Goal: Use online tool/utility: Utilize a website feature to perform a specific function

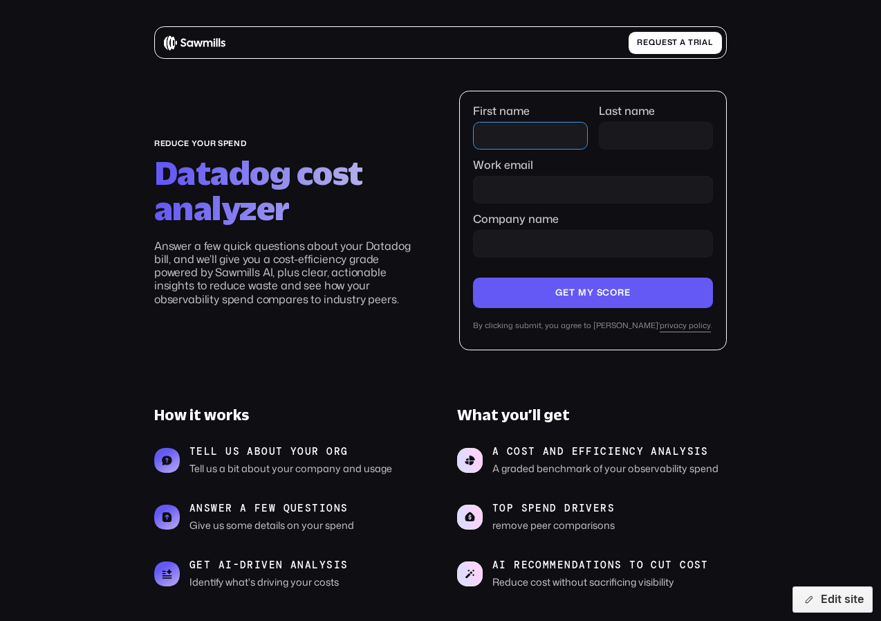
click at [514, 138] on input "First name" at bounding box center [530, 136] width 114 height 28
type input "*******"
type input "******"
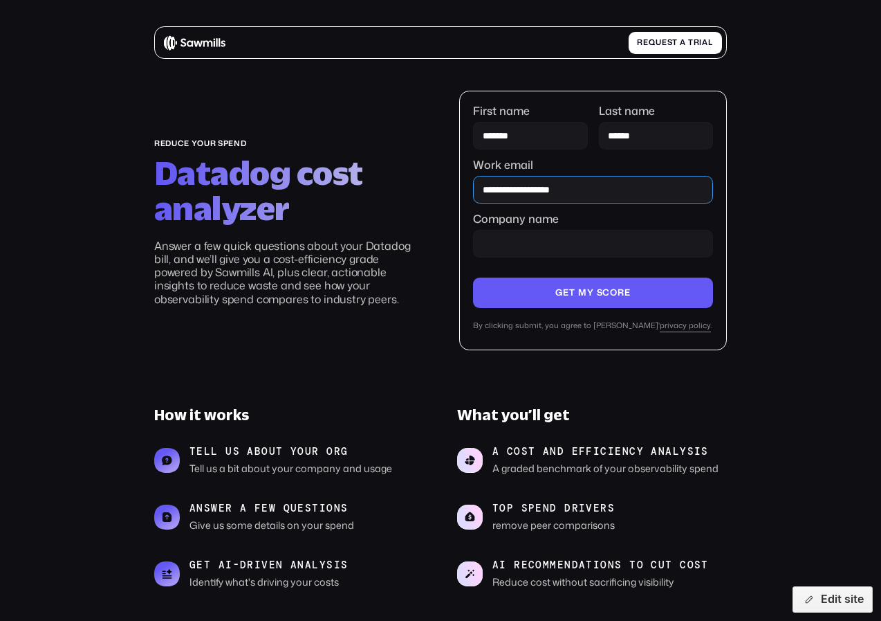
type input "**********"
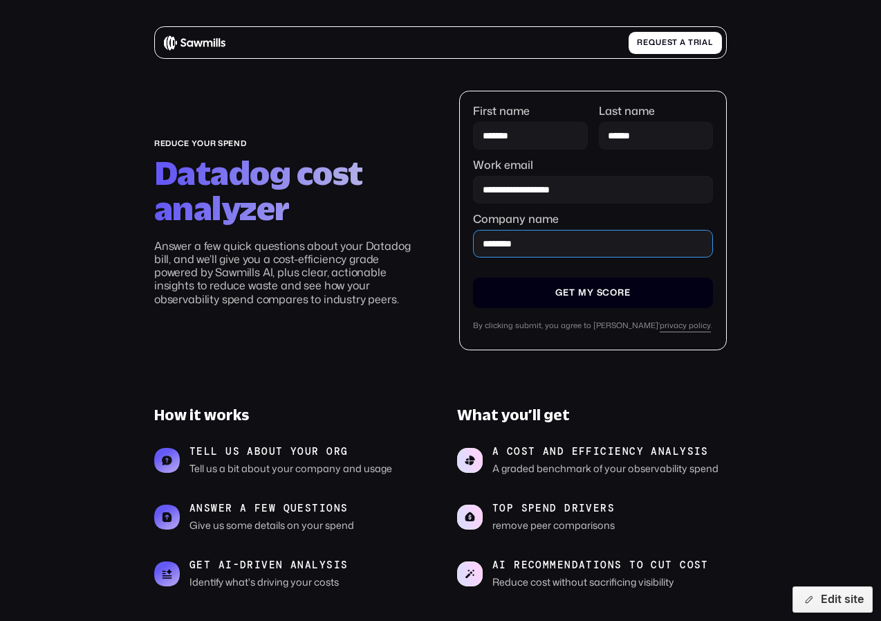
type input "********"
click at [607, 294] on input "Company name" at bounding box center [593, 292] width 240 height 30
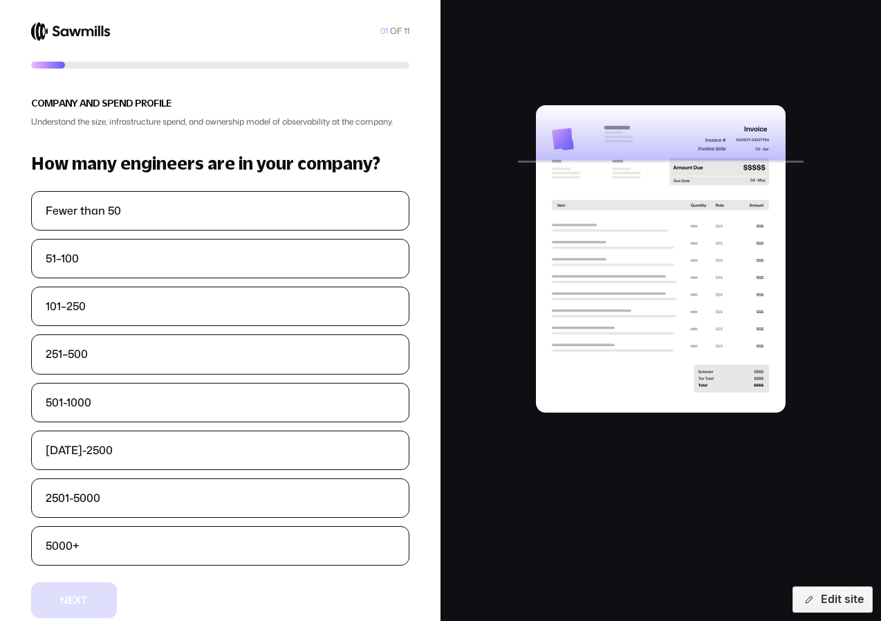
click at [843, 201] on div at bounding box center [661, 320] width 441 height 640
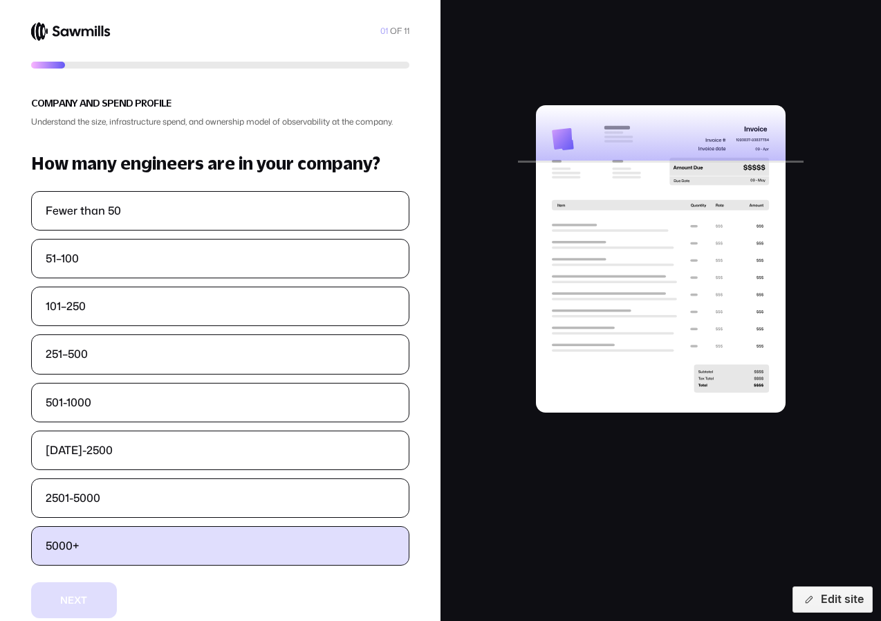
click at [184, 546] on label "5000+" at bounding box center [221, 546] width 378 height 38
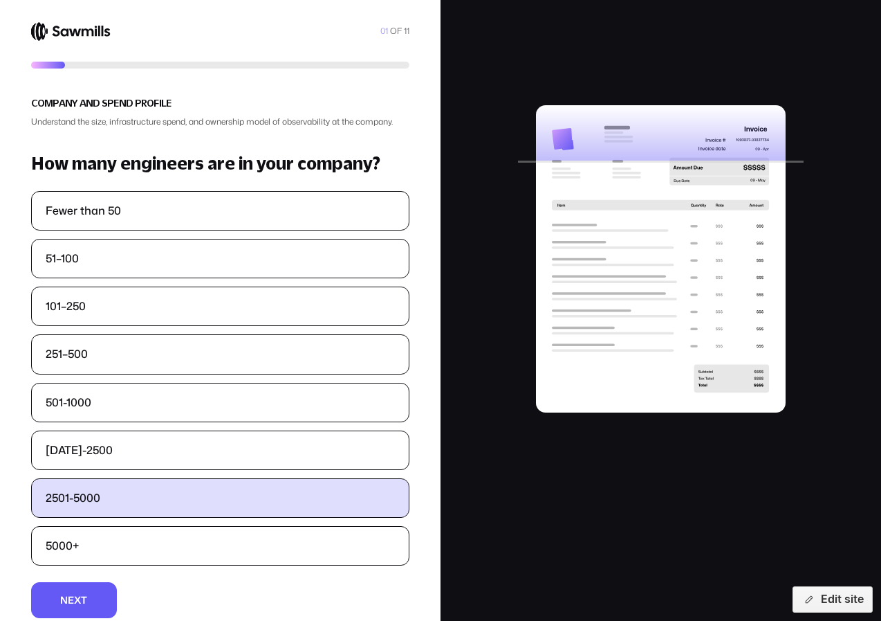
scroll to position [32, 0]
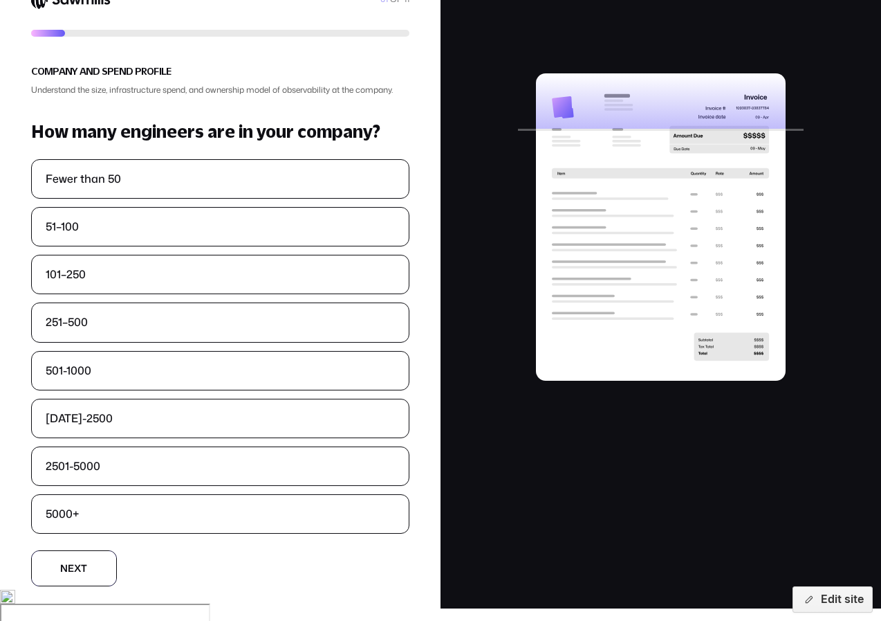
click at [111, 569] on button "N N e e x x t t" at bounding box center [74, 568] width 86 height 36
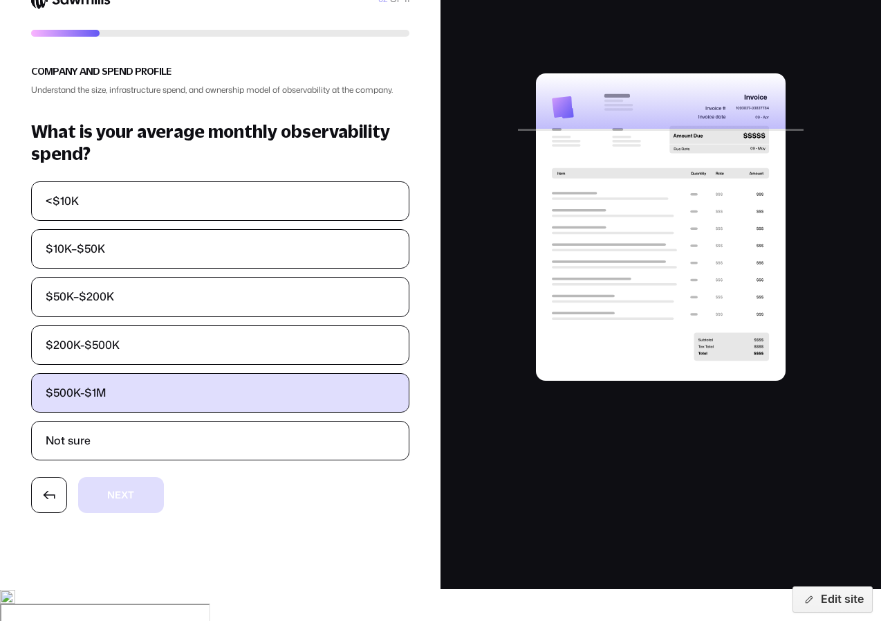
click at [171, 407] on label "$500K-$1M" at bounding box center [221, 393] width 378 height 38
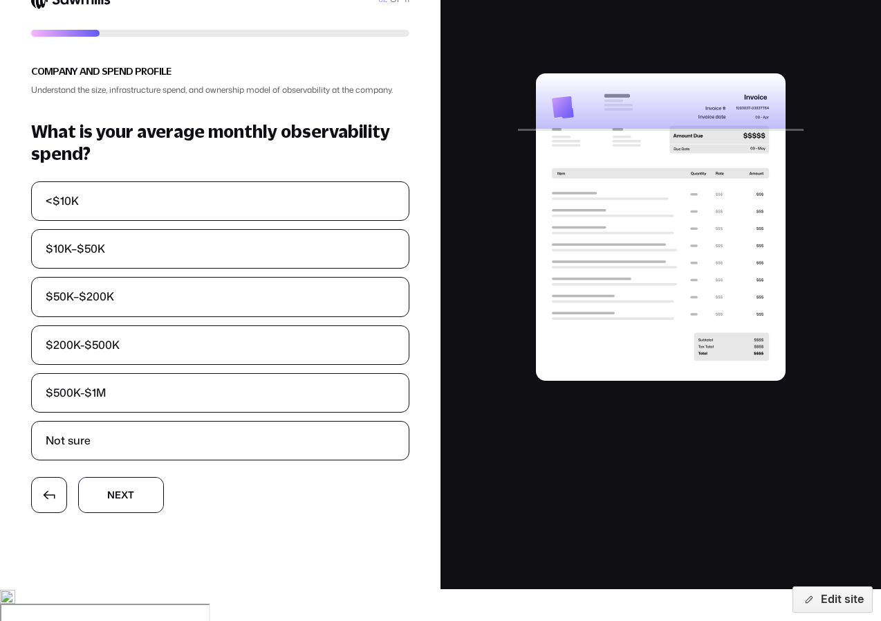
click at [127, 500] on span "x" at bounding box center [124, 495] width 7 height 10
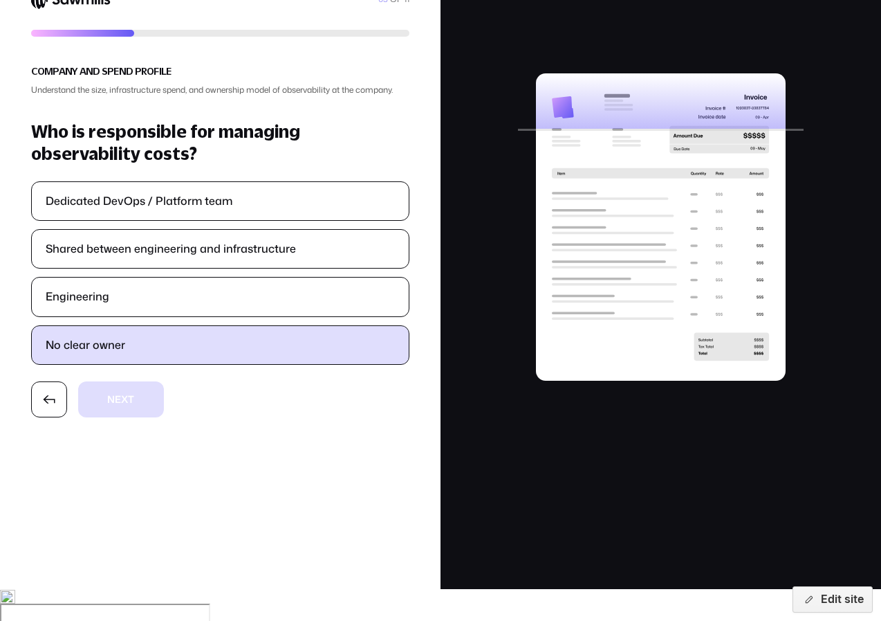
click at [158, 349] on label "No clear owner" at bounding box center [221, 345] width 378 height 38
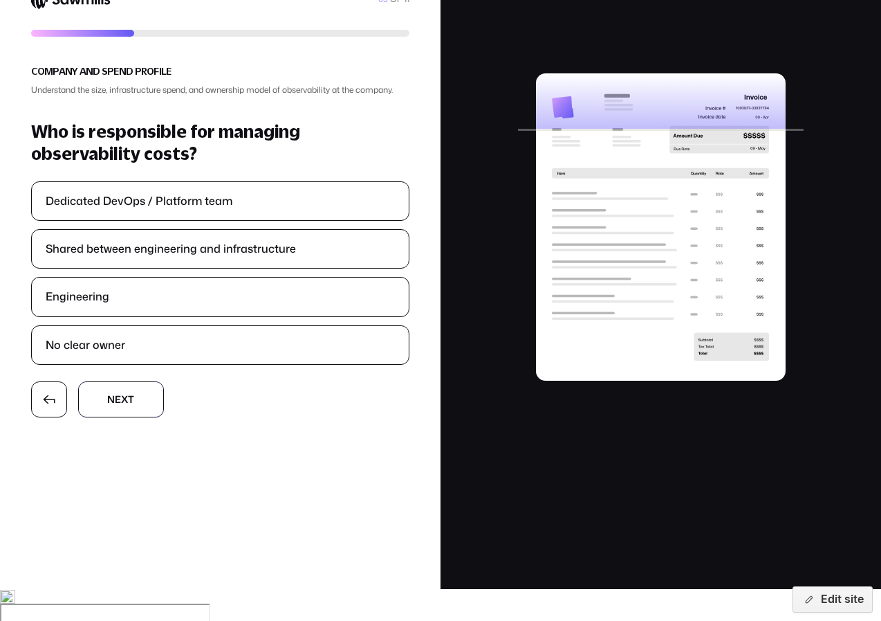
click at [140, 399] on button "N N e e x x t t" at bounding box center [121, 399] width 86 height 36
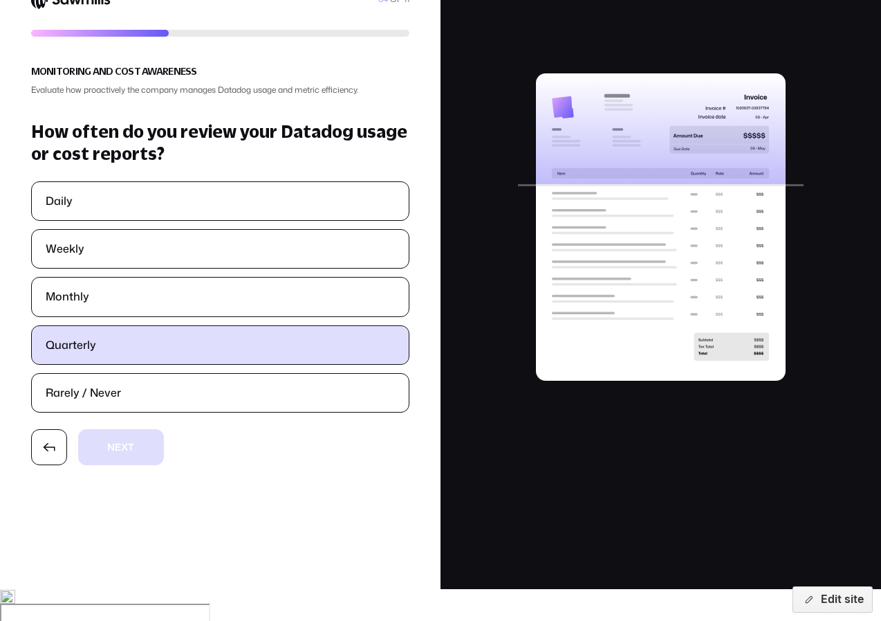
click at [188, 335] on label "Quarterly" at bounding box center [221, 345] width 378 height 38
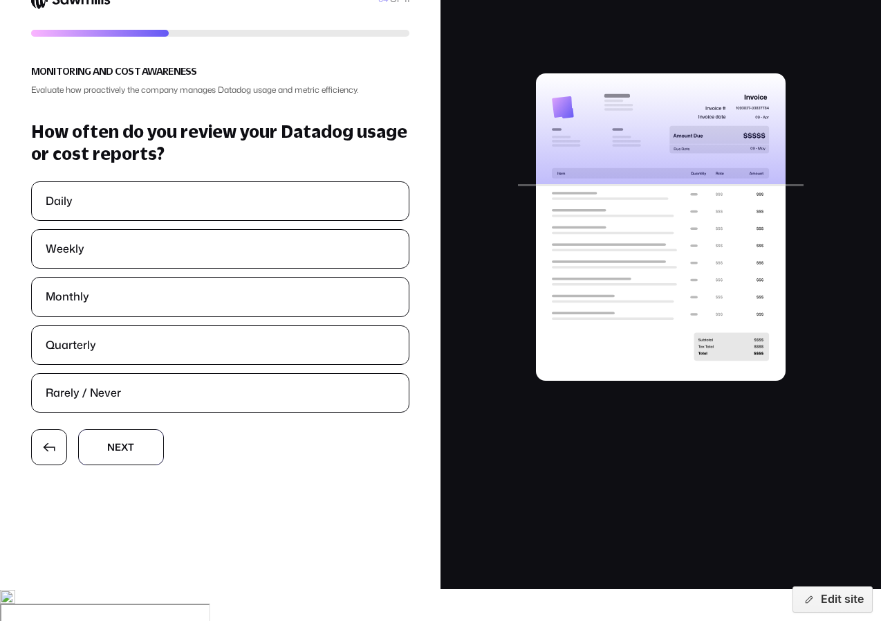
click at [138, 435] on button "N N e e x x t t" at bounding box center [121, 447] width 86 height 36
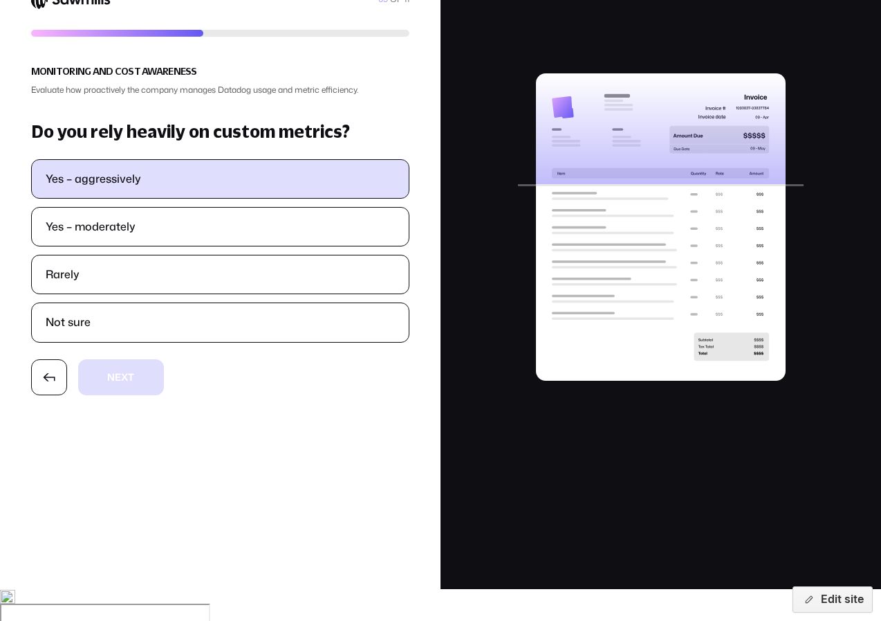
click at [182, 188] on label "Yes – aggressively" at bounding box center [221, 179] width 378 height 38
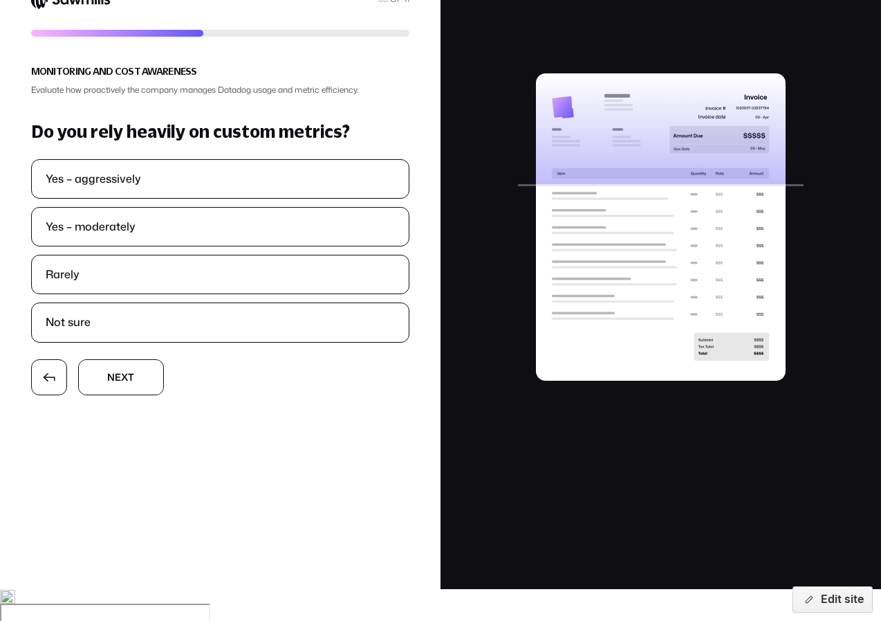
click at [150, 365] on button "N N e e x x t t" at bounding box center [121, 377] width 86 height 36
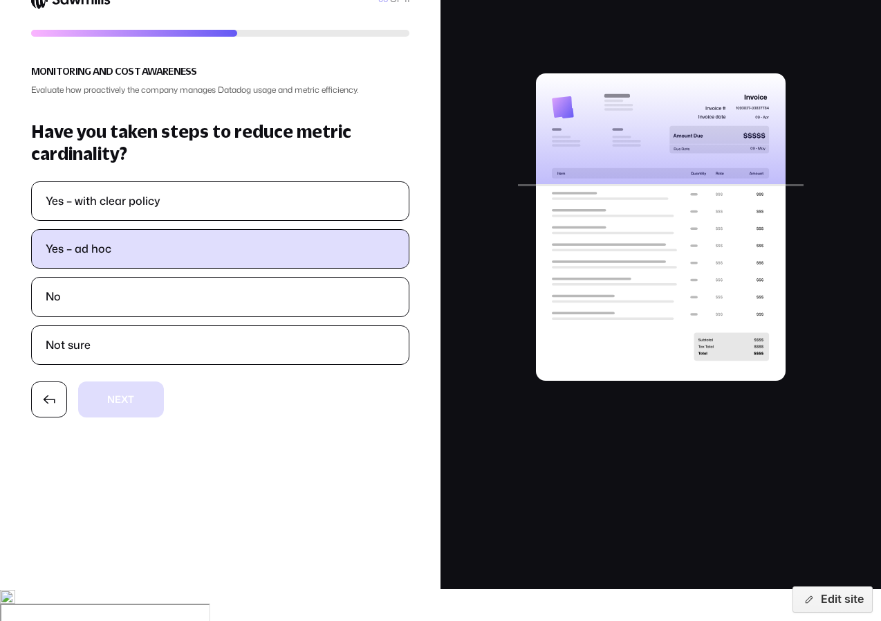
click at [201, 248] on label "Yes – ad hoc" at bounding box center [221, 249] width 378 height 38
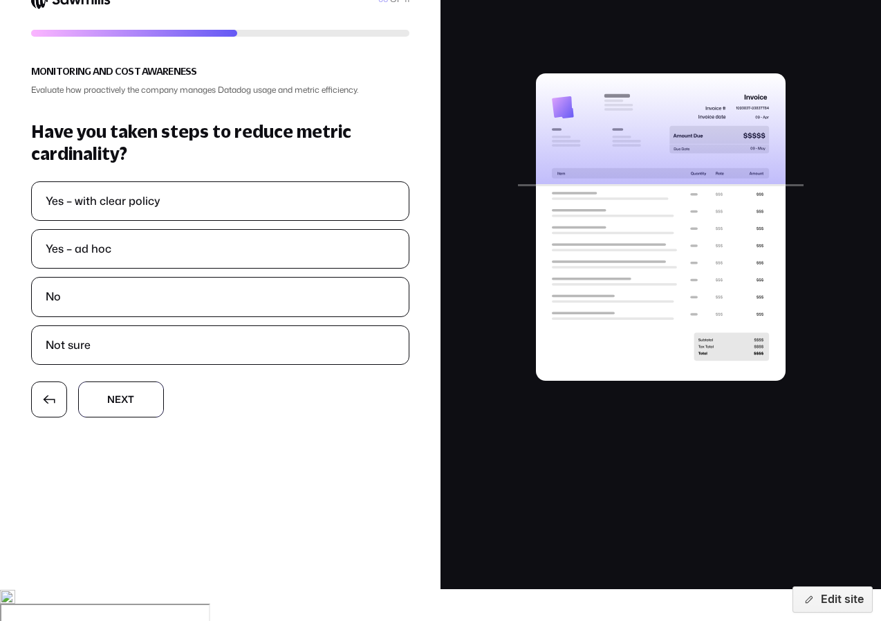
click at [135, 391] on button "N N e e x x t t" at bounding box center [121, 399] width 86 height 36
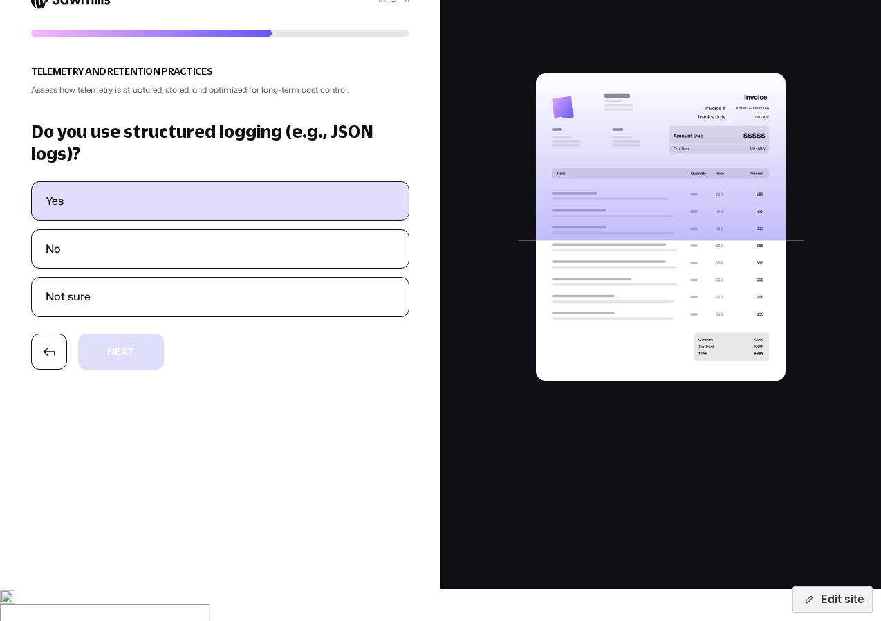
click at [203, 212] on label "Yes" at bounding box center [221, 201] width 378 height 38
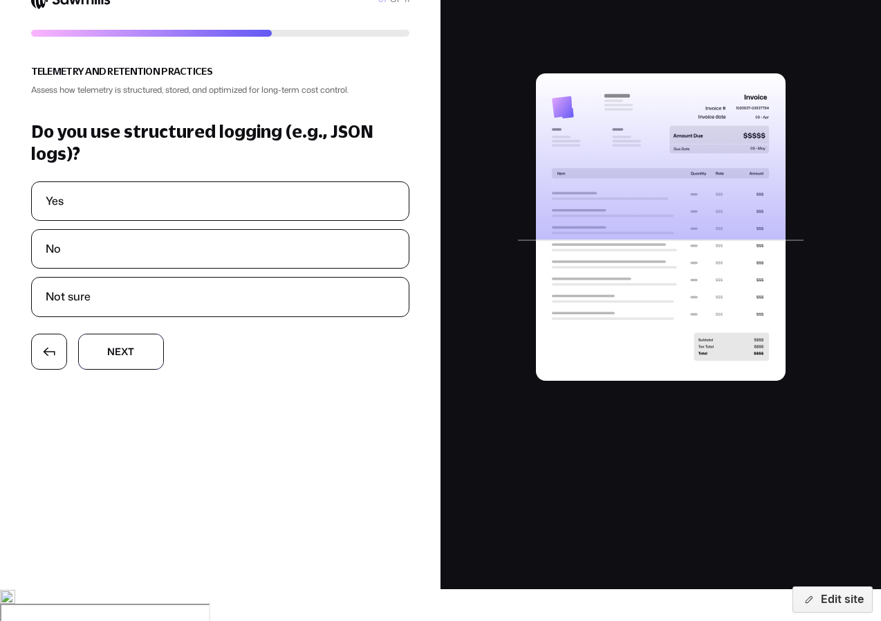
click at [142, 359] on button "N N e e x x t t" at bounding box center [121, 351] width 86 height 36
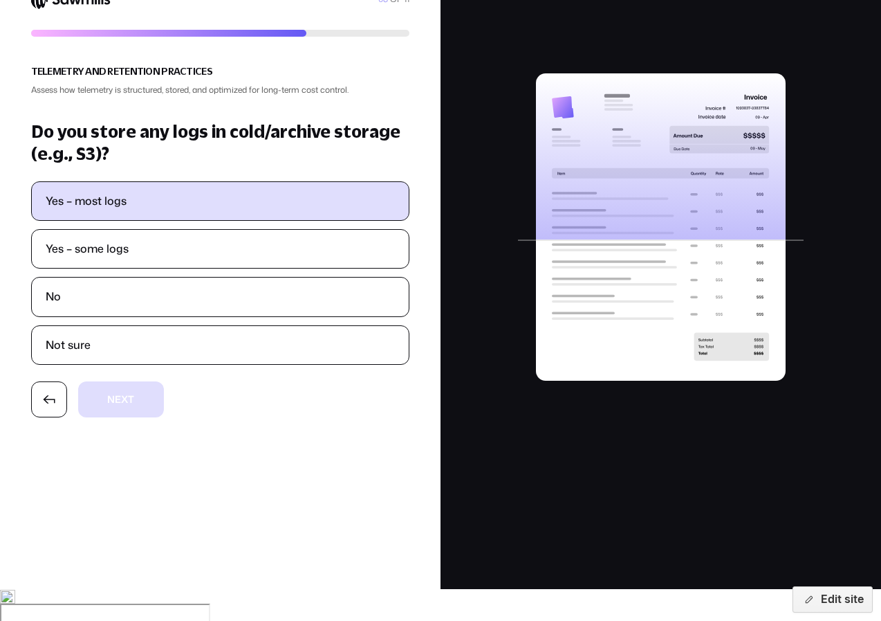
click at [212, 213] on label "Yes – most logs" at bounding box center [221, 201] width 378 height 38
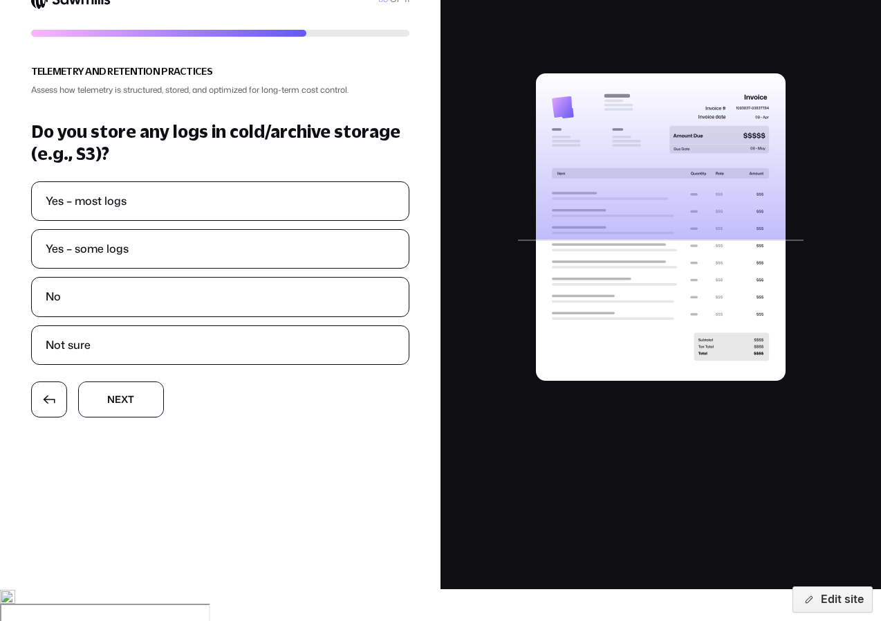
click at [146, 398] on button "N N e e x x t t" at bounding box center [121, 399] width 86 height 36
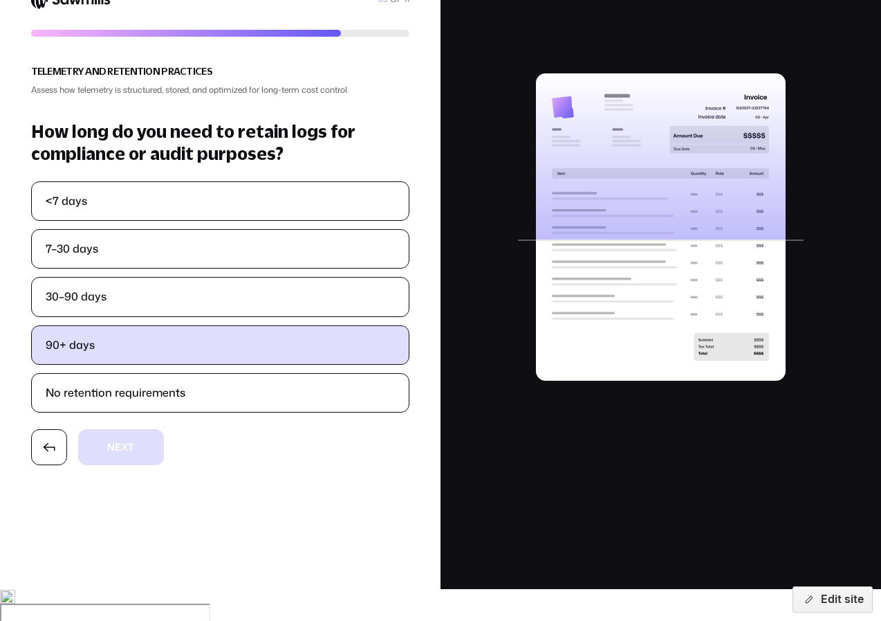
click at [176, 329] on label "90+ days" at bounding box center [221, 345] width 378 height 38
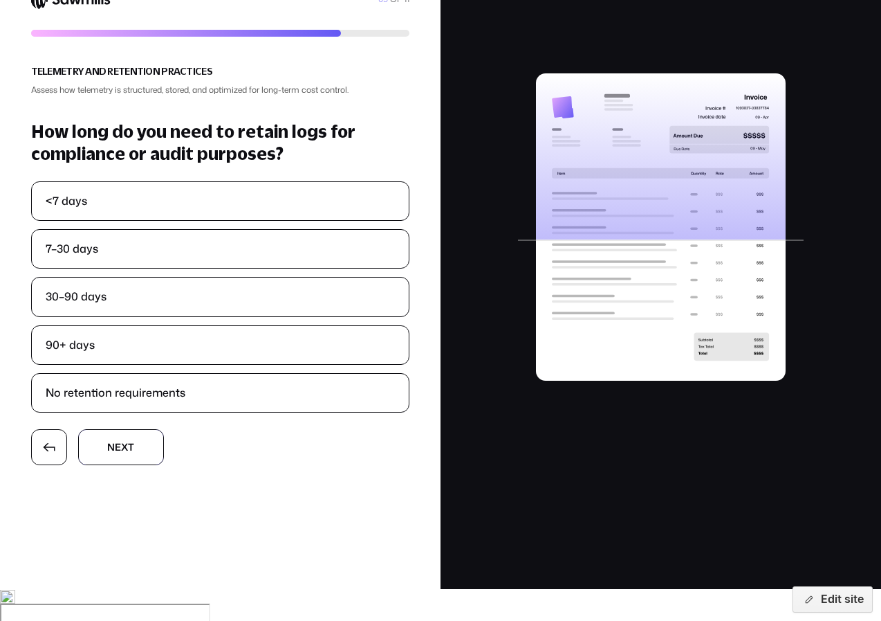
click at [116, 450] on span "e" at bounding box center [118, 447] width 6 height 10
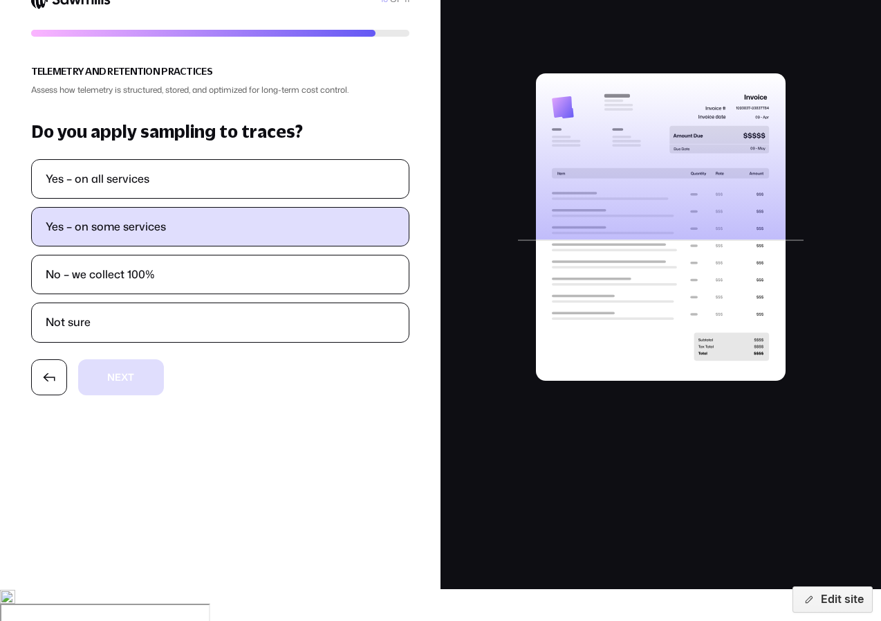
click at [173, 244] on label "Yes – on some services" at bounding box center [221, 227] width 378 height 38
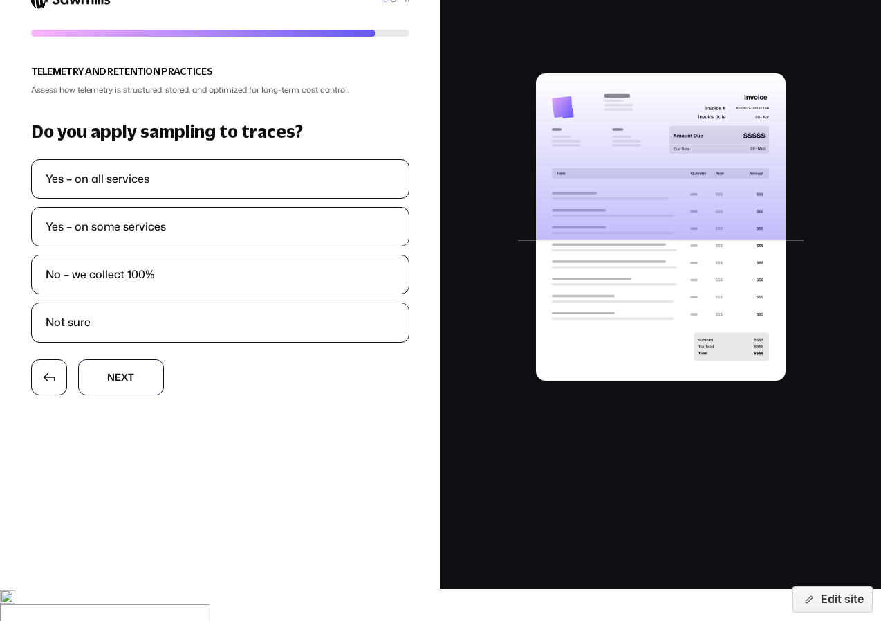
click at [145, 369] on button "N N e e x x t t" at bounding box center [121, 377] width 86 height 36
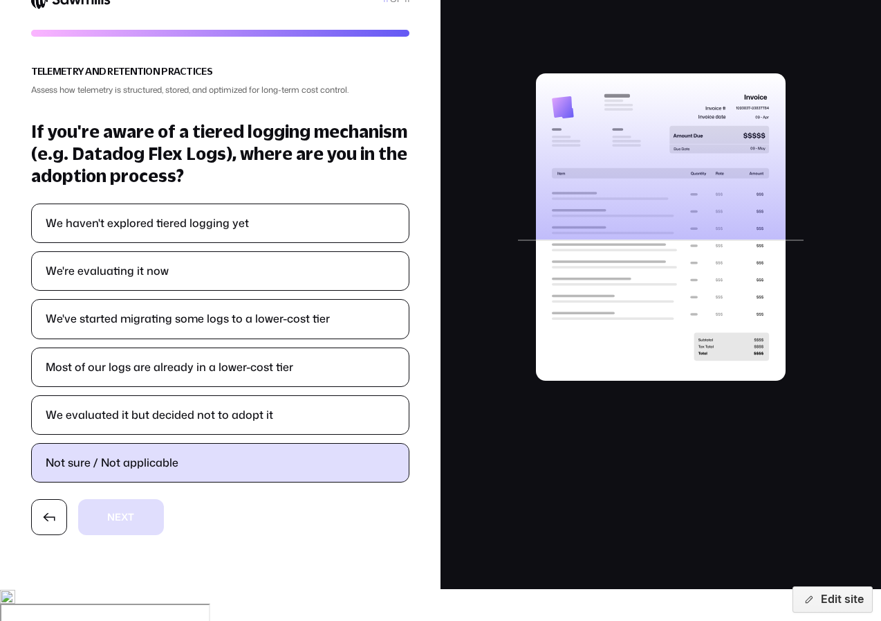
click at [168, 466] on label "Not sure / Not applicable" at bounding box center [221, 463] width 378 height 38
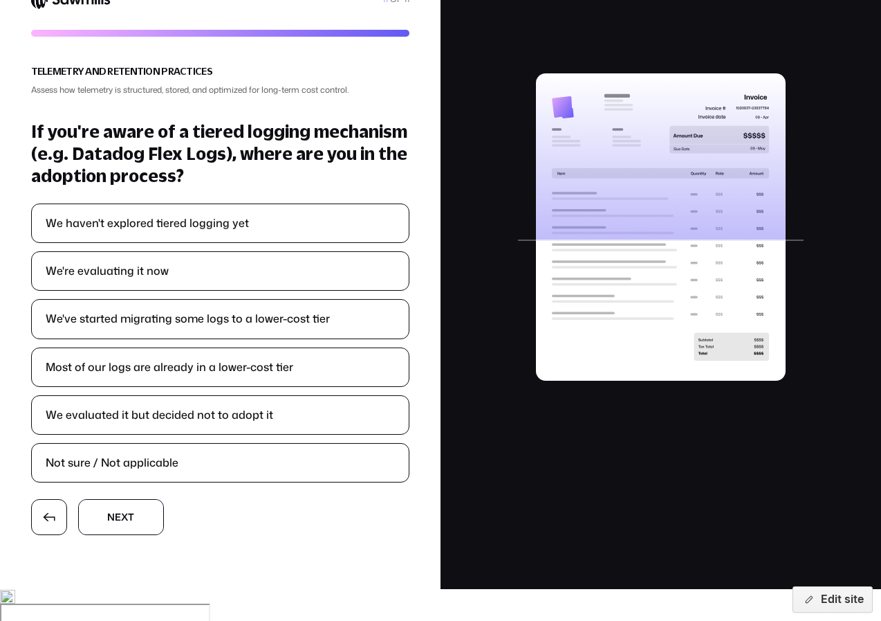
click at [147, 512] on button "N N e e x x t t" at bounding box center [121, 517] width 86 height 36
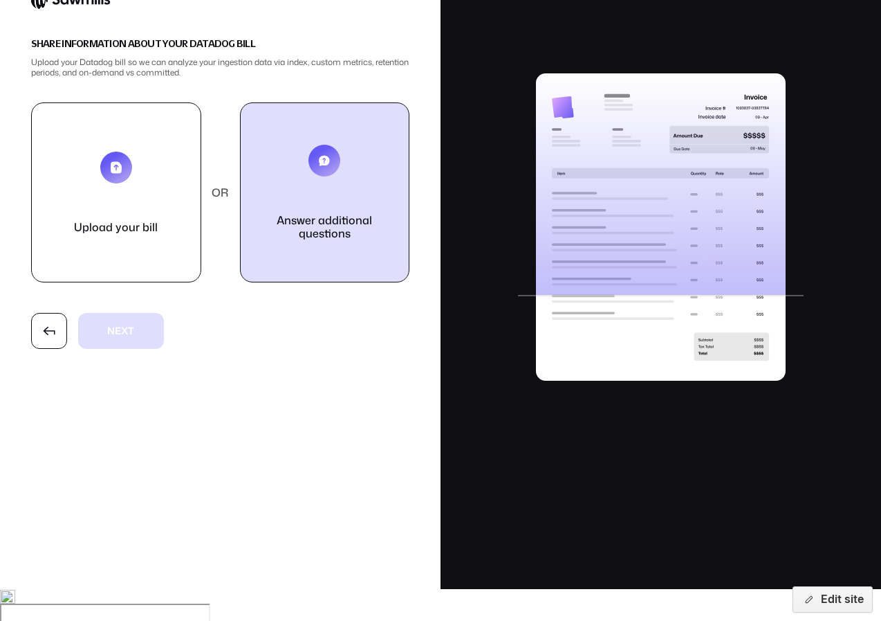
scroll to position [0, 0]
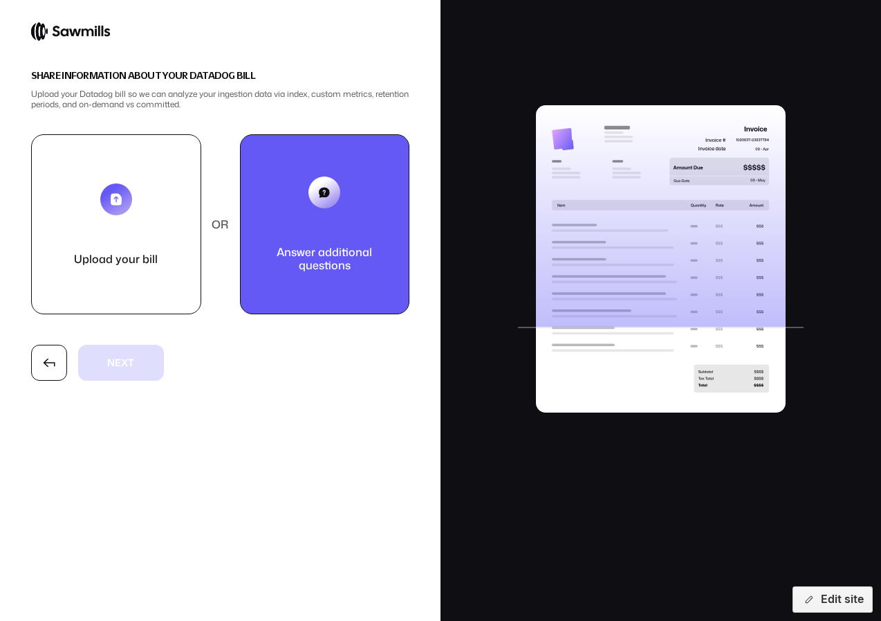
click at [342, 201] on button "Answer additional questions" at bounding box center [325, 224] width 170 height 180
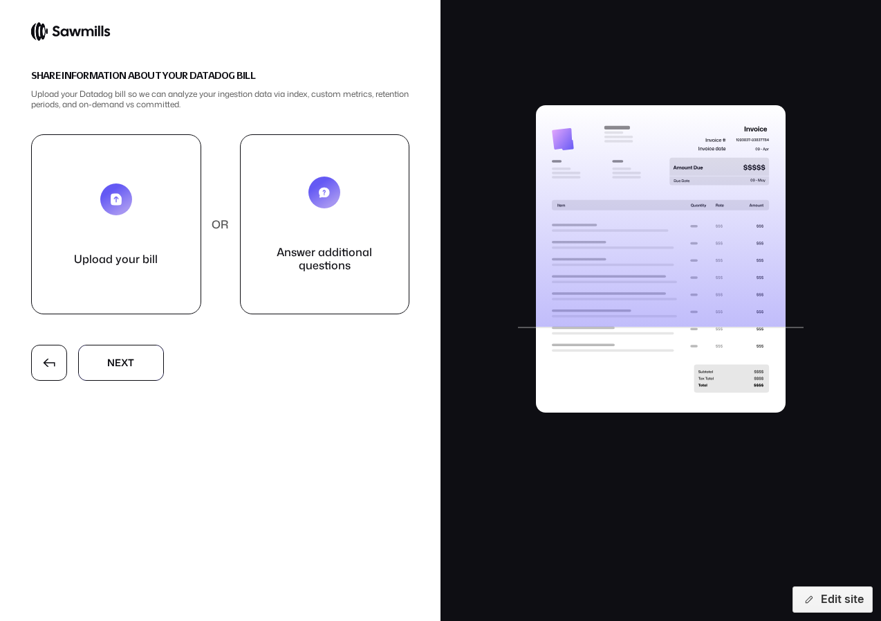
click at [131, 355] on button "N N e e x x t t" at bounding box center [121, 363] width 86 height 36
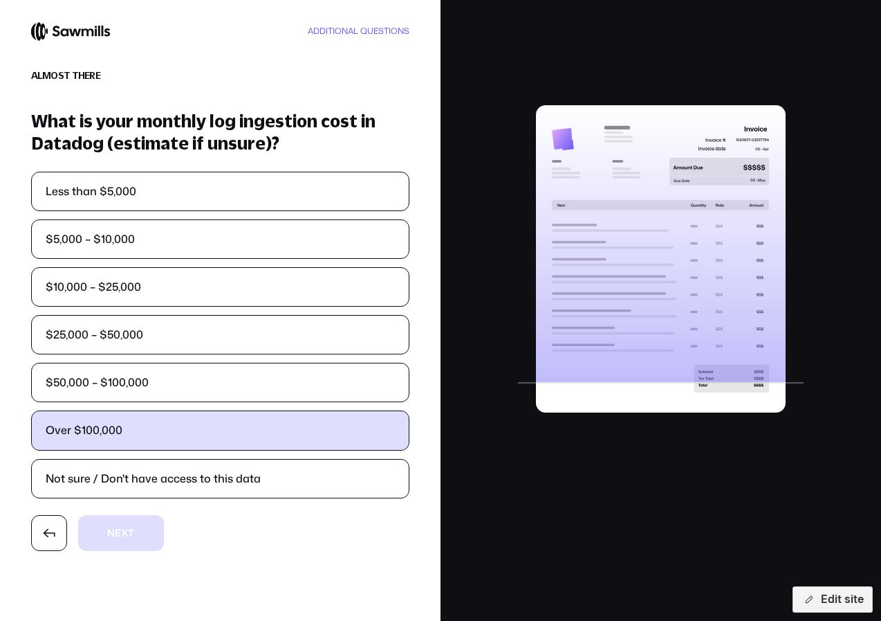
click at [172, 436] on label "Over $100,000" at bounding box center [221, 430] width 378 height 38
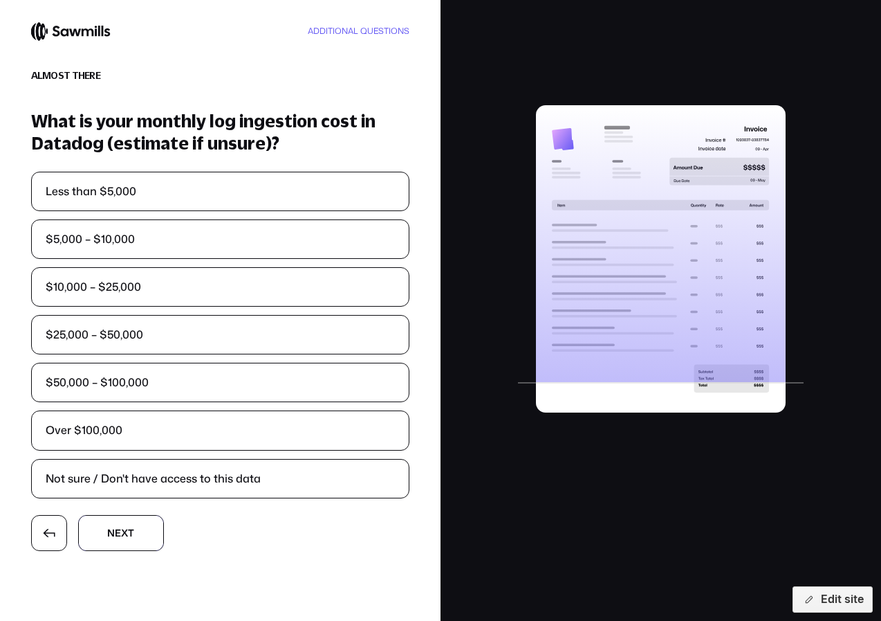
click at [141, 527] on button "N N e e x x t t" at bounding box center [121, 533] width 86 height 36
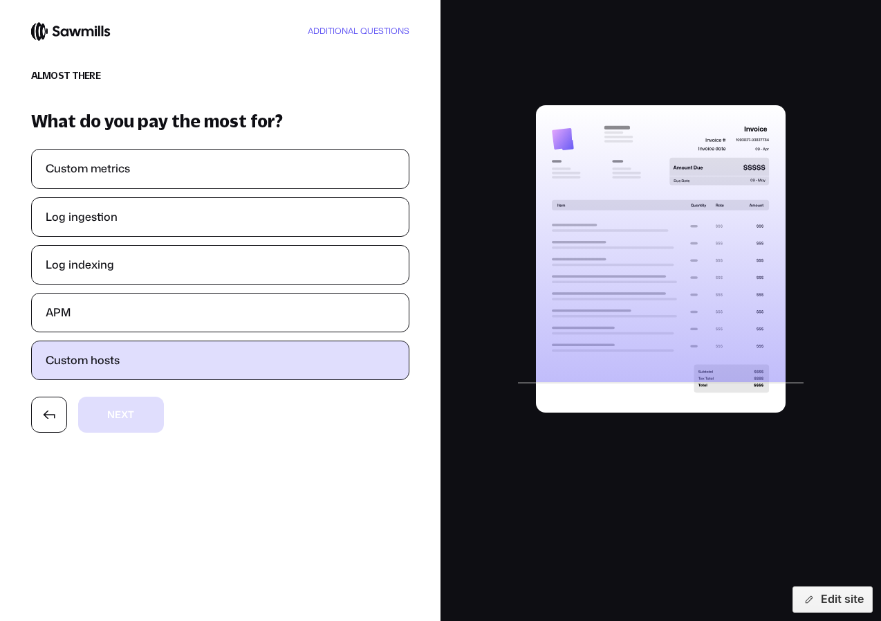
click at [142, 365] on label "Custom hosts" at bounding box center [221, 360] width 378 height 38
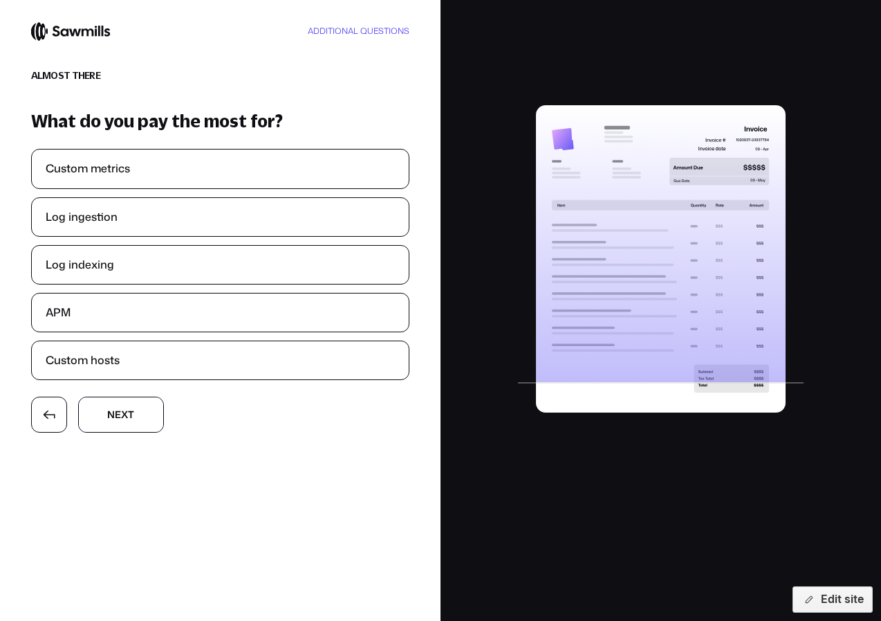
click at [134, 409] on button "N N e e x x t t" at bounding box center [121, 414] width 86 height 36
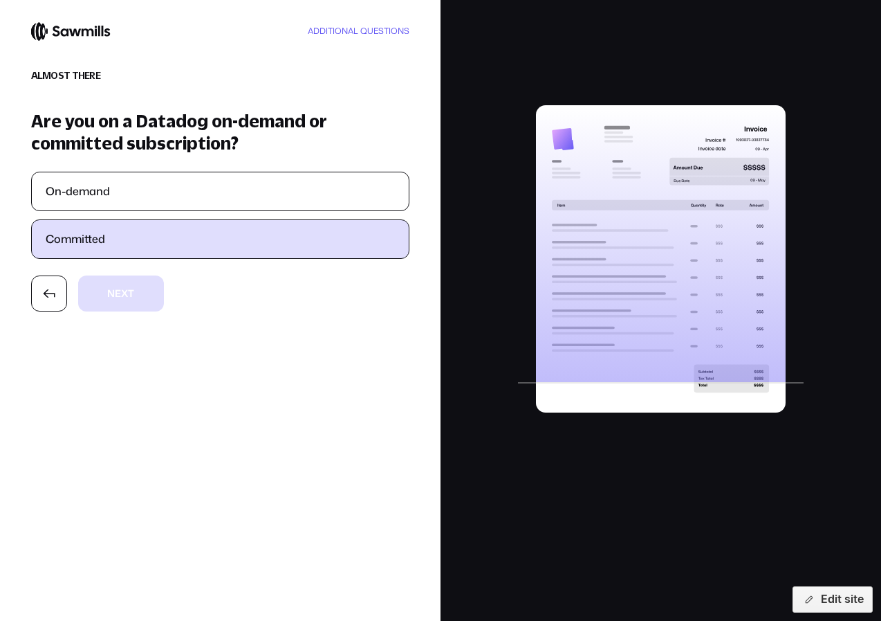
click at [156, 239] on label "Committed" at bounding box center [221, 239] width 378 height 38
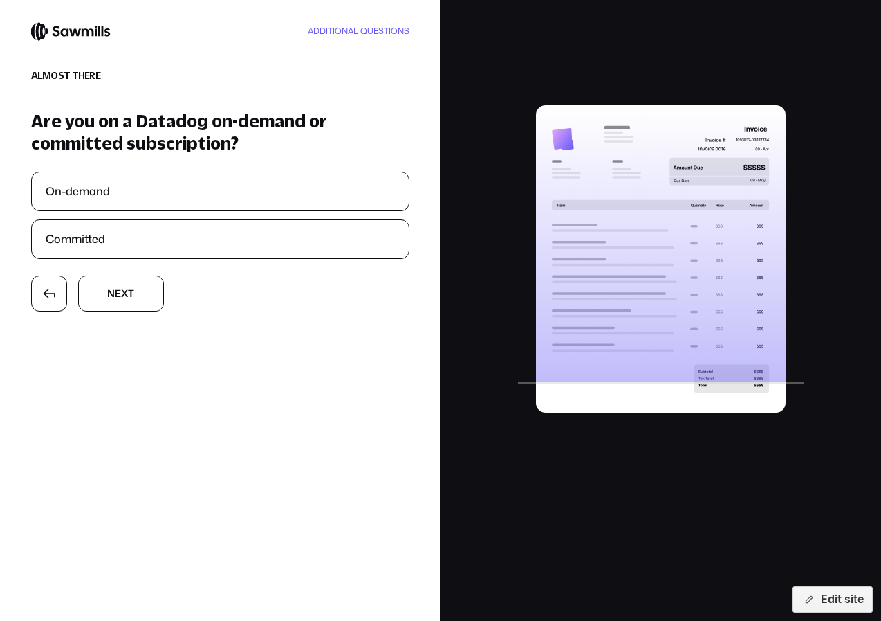
click at [142, 292] on button "N N e e x x t t" at bounding box center [121, 293] width 86 height 36
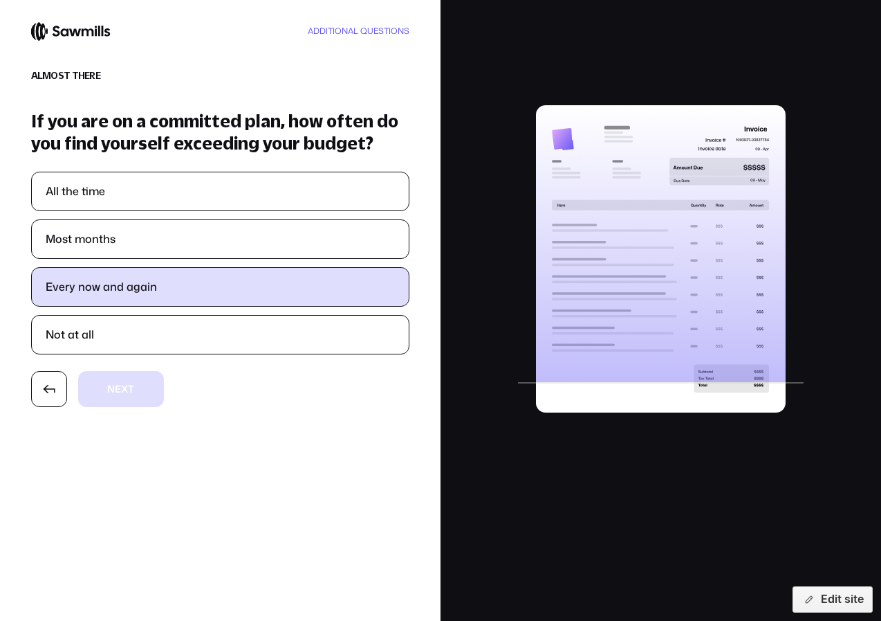
click at [147, 293] on label "Every now and again" at bounding box center [221, 287] width 378 height 38
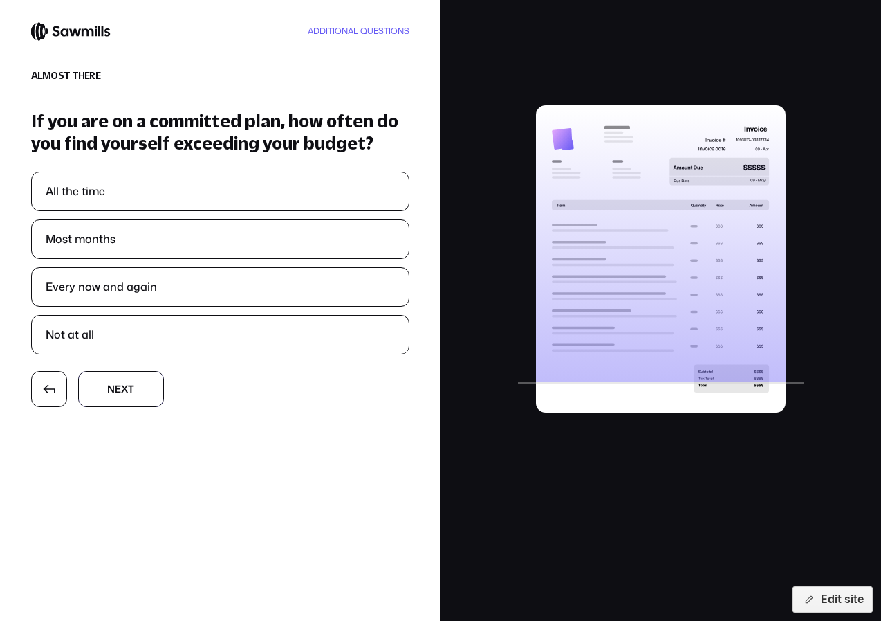
click at [135, 390] on button "N N e e x x t t" at bounding box center [121, 389] width 86 height 36
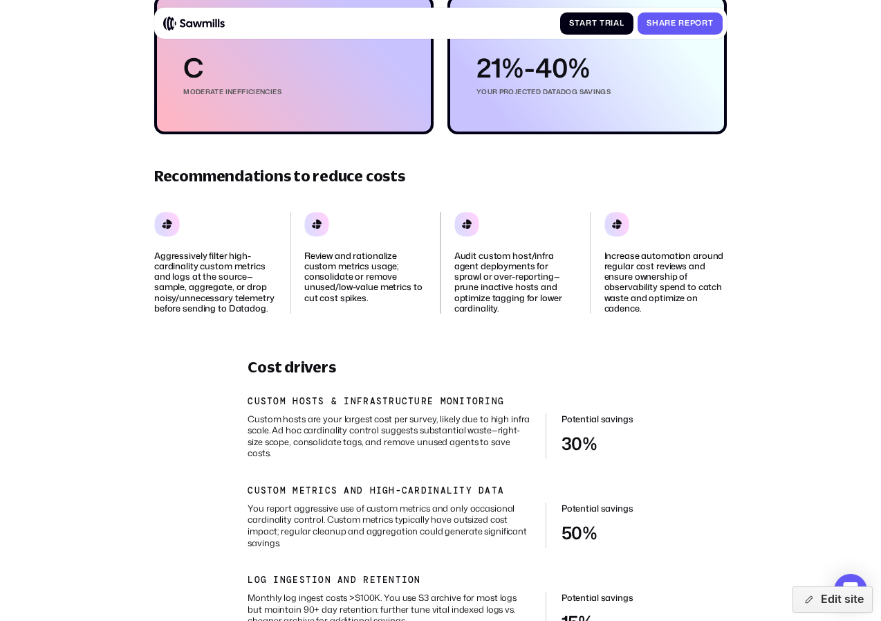
click at [202, 309] on p "Aggressively filter high-cardinality custom metrics and logs at the source—samp…" at bounding box center [215, 282] width 122 height 64
click at [389, 296] on p "Review and rationalize custom metrics usage; consolidate or remove unused/low-v…" at bounding box center [365, 276] width 122 height 53
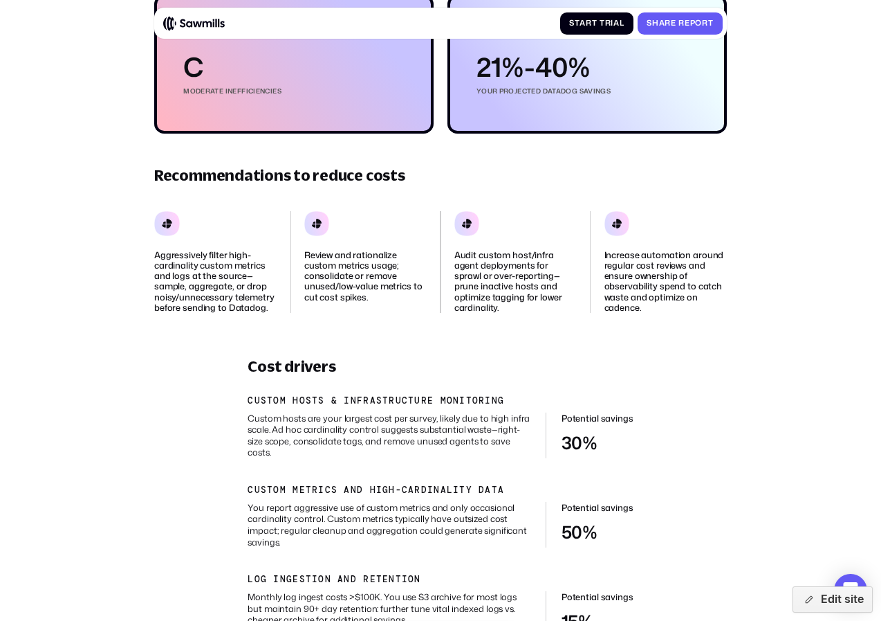
click at [389, 296] on p "Review and rationalize custom metrics usage; consolidate or remove unused/low-v…" at bounding box center [365, 276] width 122 height 53
click at [486, 304] on div "Audit custom host/infra agent deployments for sprawl or over-reporting—prune in…" at bounding box center [516, 262] width 122 height 102
click at [581, 306] on div "Aggressively filter high-cardinality custom metrics and logs at the source—samp…" at bounding box center [440, 262] width 573 height 102
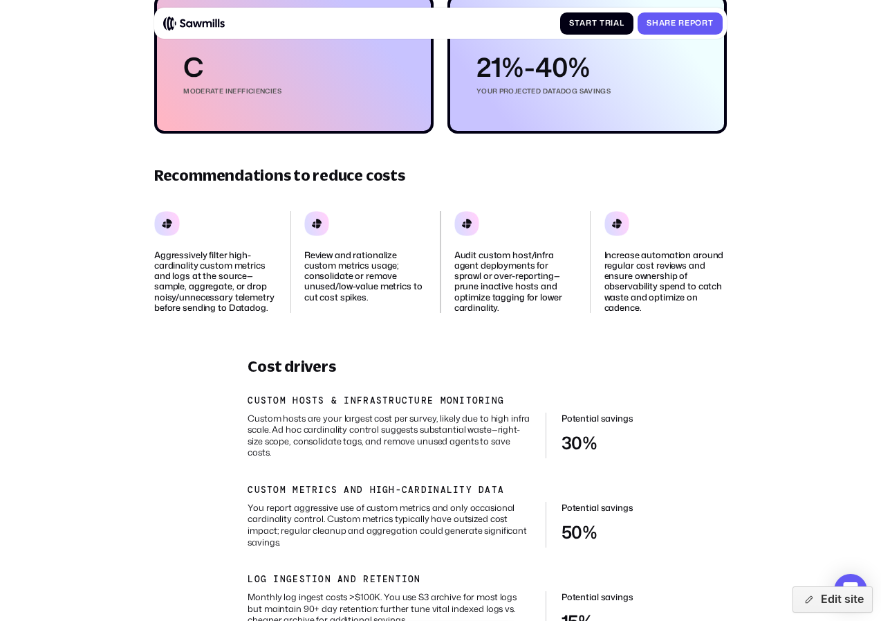
click at [581, 306] on div "Aggressively filter high-cardinality custom metrics and logs at the source—samp…" at bounding box center [440, 262] width 573 height 102
click at [648, 284] on p "Increase automation around regular cost reviews and ensure ownership of observa…" at bounding box center [666, 282] width 122 height 64
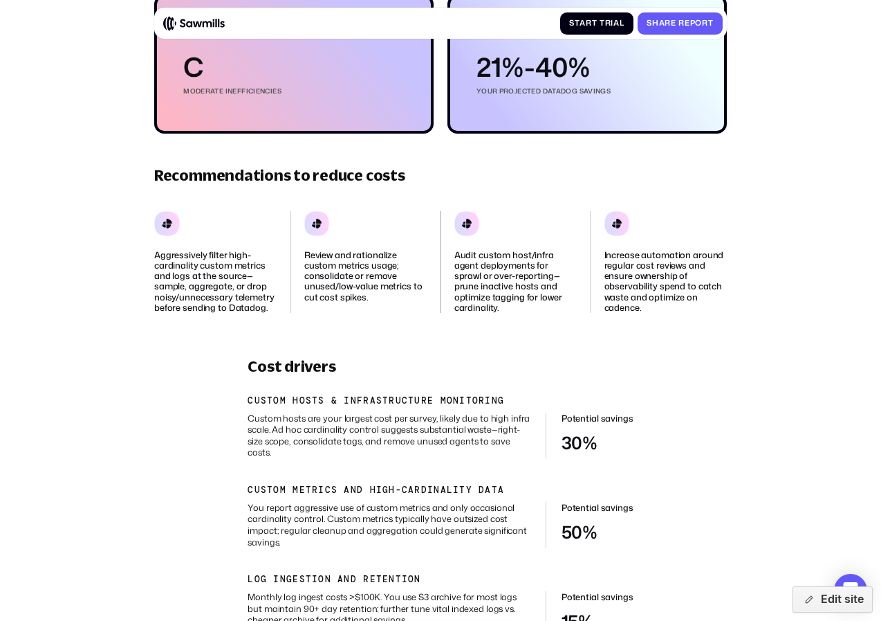
click at [637, 365] on div "Results are in Datadog observability cost optimization report Observability cos…" at bounding box center [440, 305] width 573 height 813
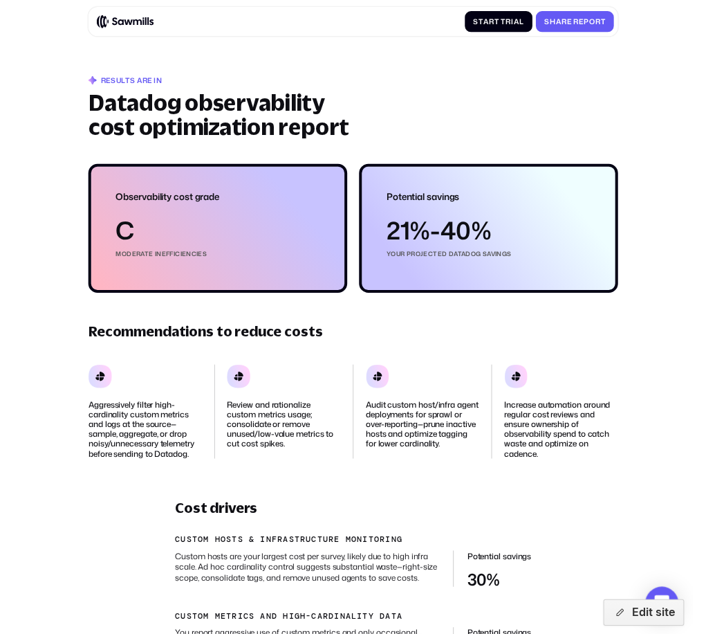
scroll to position [0, 0]
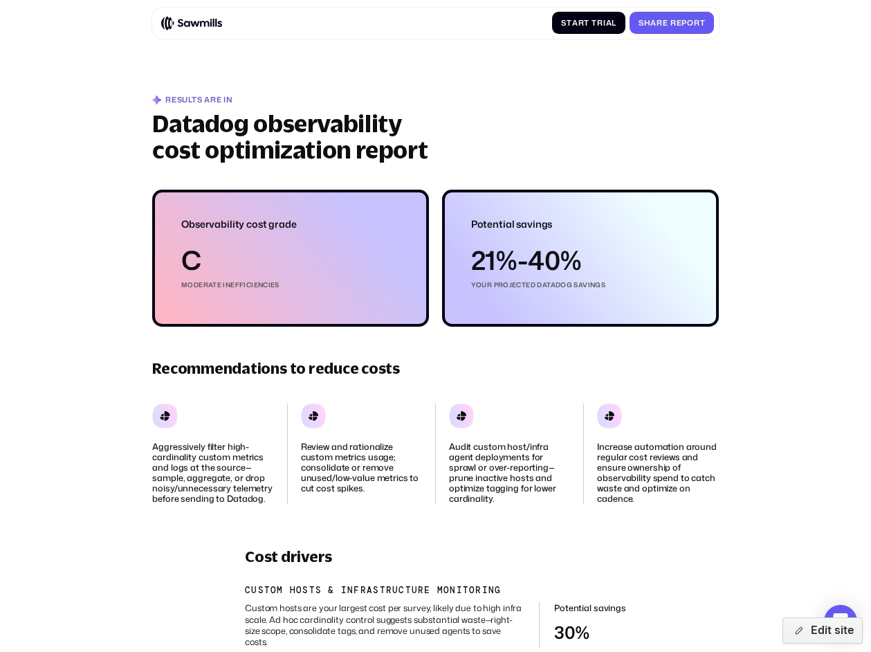
scroll to position [4, 0]
